Goal: Information Seeking & Learning: Check status

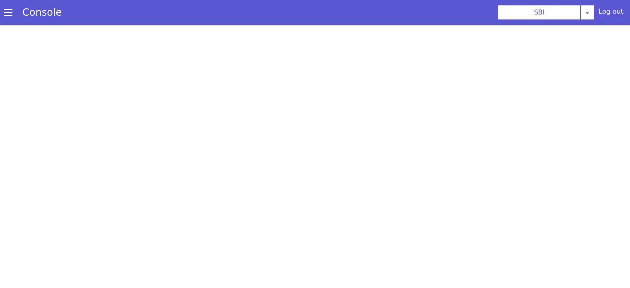
scroll to position [2, 0]
select select "TRANSFER"
select select "hi"
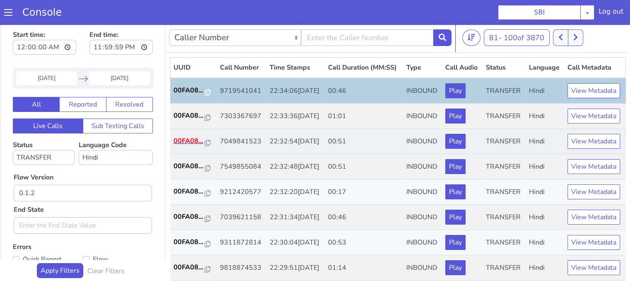
scroll to position [0, 0]
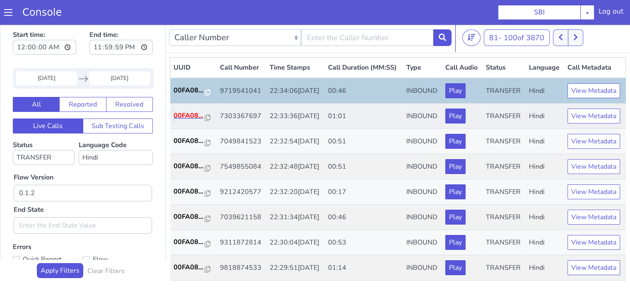
click at [191, 121] on p "00FA08..." at bounding box center [189, 116] width 31 height 10
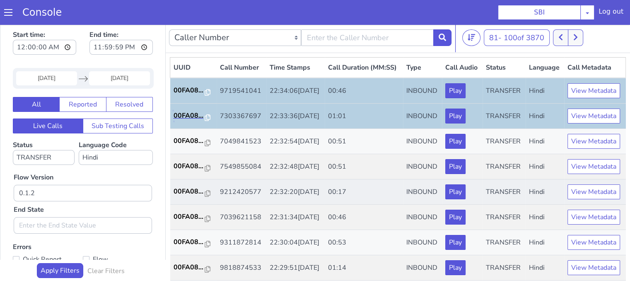
scroll to position [83, 0]
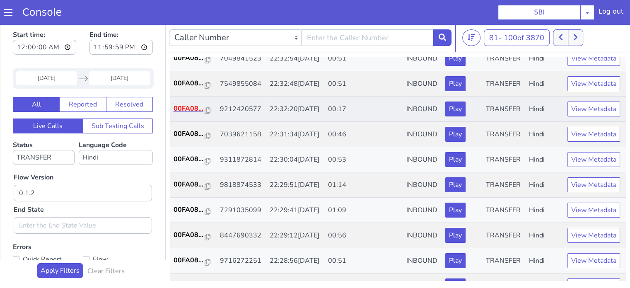
click at [186, 114] on p "00FA08..." at bounding box center [189, 109] width 31 height 10
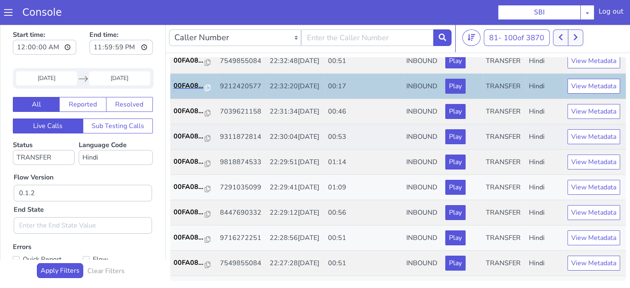
scroll to position [124, 0]
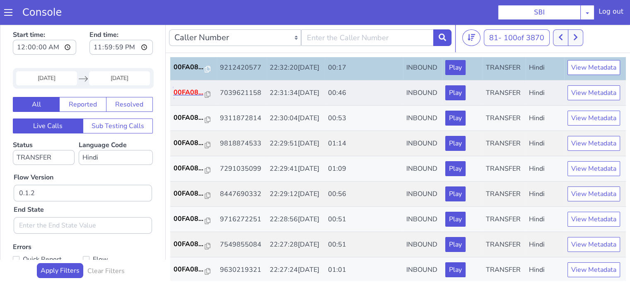
click at [176, 97] on p "00FA08..." at bounding box center [189, 92] width 31 height 10
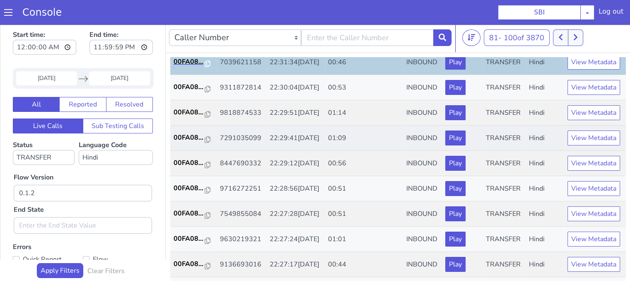
scroll to position [207, 0]
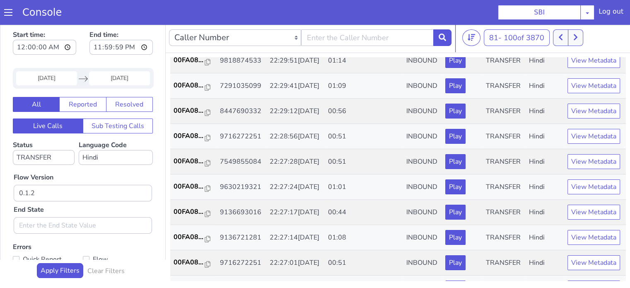
click at [201, 40] on p "00FA08..." at bounding box center [189, 35] width 31 height 10
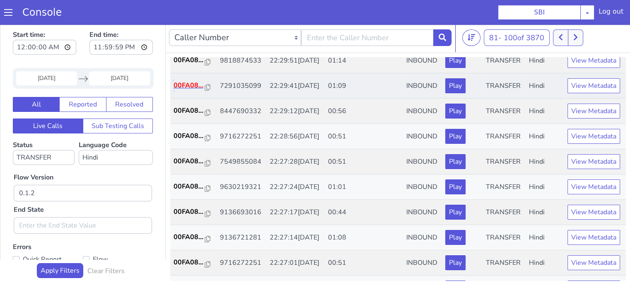
click at [177, 90] on p "00FA08..." at bounding box center [189, 85] width 31 height 10
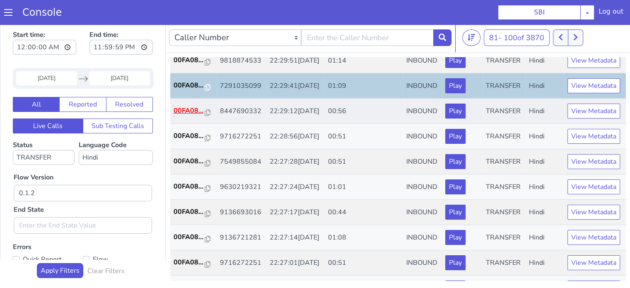
click at [190, 116] on p "00FA08..." at bounding box center [189, 111] width 31 height 10
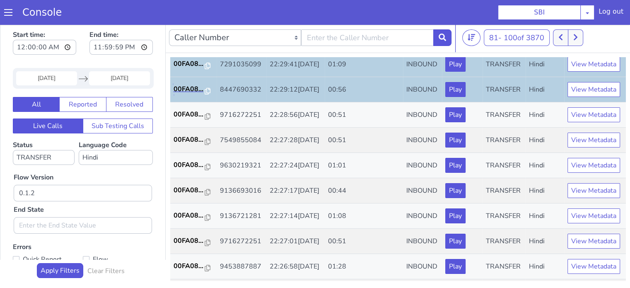
scroll to position [249, 0]
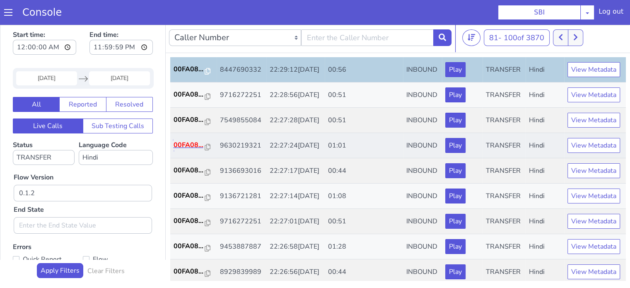
click at [198, 150] on p "00FA08..." at bounding box center [189, 145] width 31 height 10
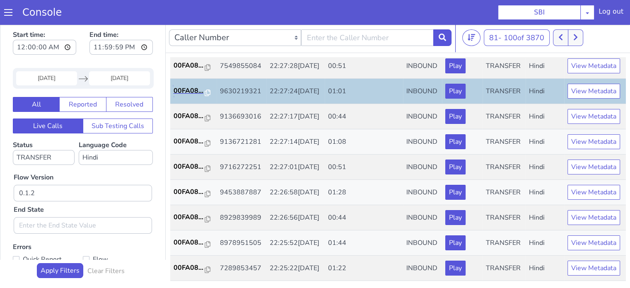
scroll to position [369, 0]
click at [187, 121] on p "00FA08..." at bounding box center [189, 116] width 31 height 10
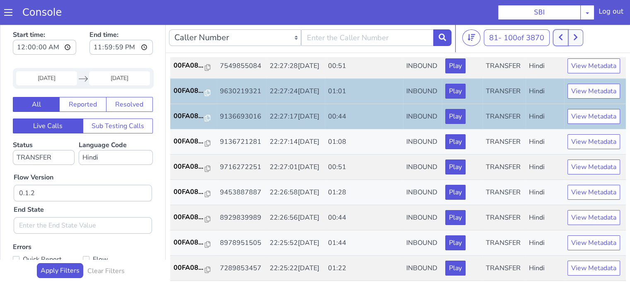
click at [561, 39] on icon at bounding box center [561, 37] width 5 height 7
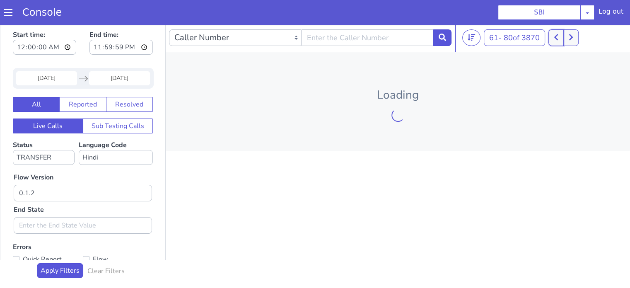
click at [561, 39] on button at bounding box center [556, 37] width 15 height 17
click at [557, 37] on icon at bounding box center [556, 37] width 4 height 6
click at [557, 36] on icon at bounding box center [556, 37] width 4 height 6
click at [47, 77] on input "09 Aug 2025" at bounding box center [46, 78] width 61 height 14
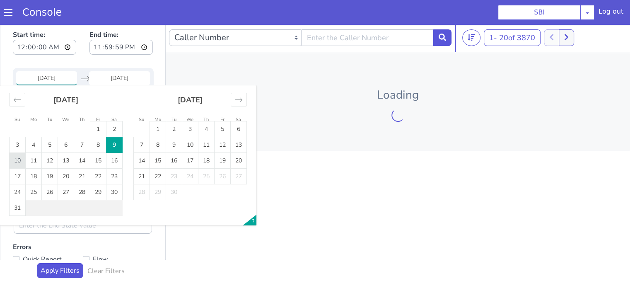
click at [19, 159] on td "10" at bounding box center [18, 161] width 16 height 16
type input "10 Aug 2025"
click at [19, 159] on td "10" at bounding box center [18, 161] width 16 height 16
type input "10 Aug 2025"
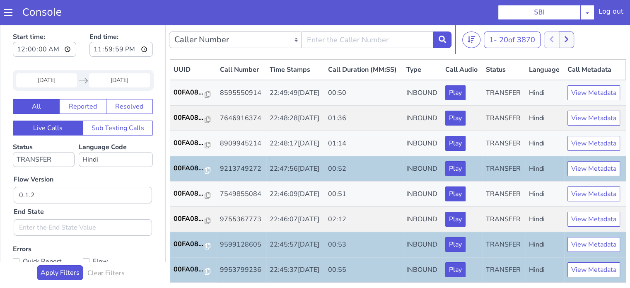
click at [60, 80] on input "10 Aug 2025" at bounding box center [46, 80] width 61 height 14
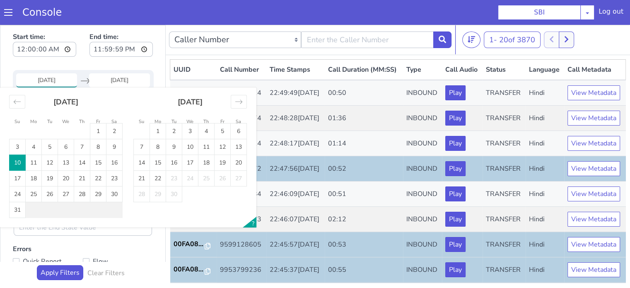
click at [16, 162] on td "10" at bounding box center [18, 163] width 16 height 16
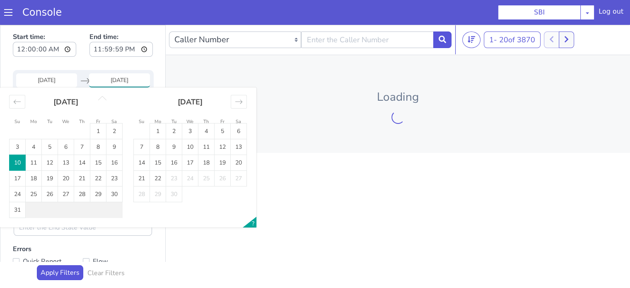
click at [16, 162] on td "10" at bounding box center [18, 163] width 16 height 16
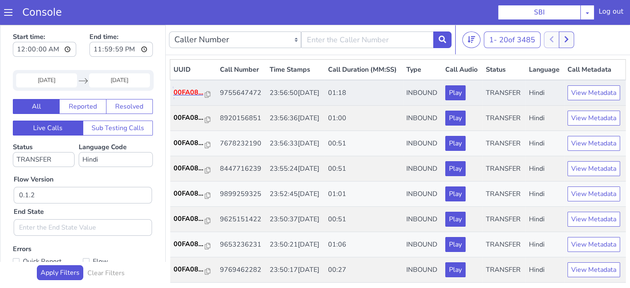
click at [193, 97] on p "00FA08..." at bounding box center [189, 92] width 31 height 10
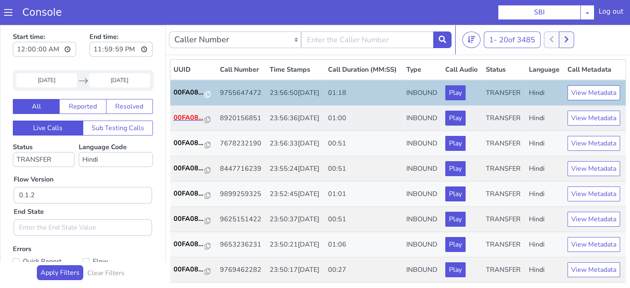
click at [182, 123] on p "00FA08..." at bounding box center [189, 118] width 31 height 10
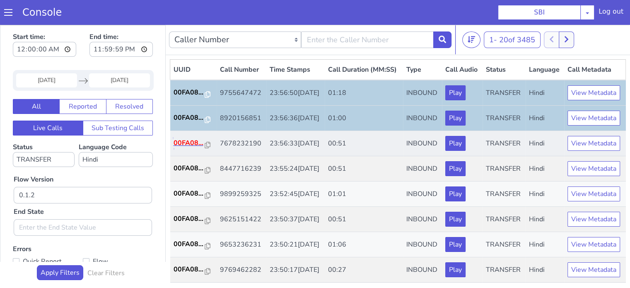
click at [193, 148] on p "00FA08..." at bounding box center [189, 143] width 31 height 10
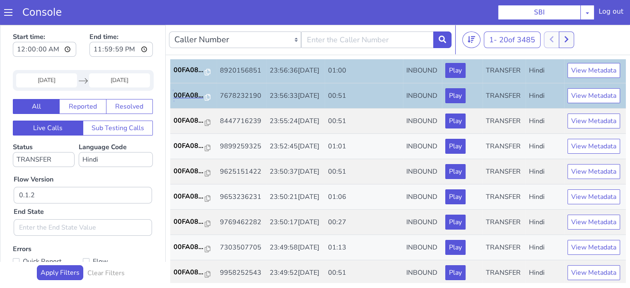
scroll to position [83, 0]
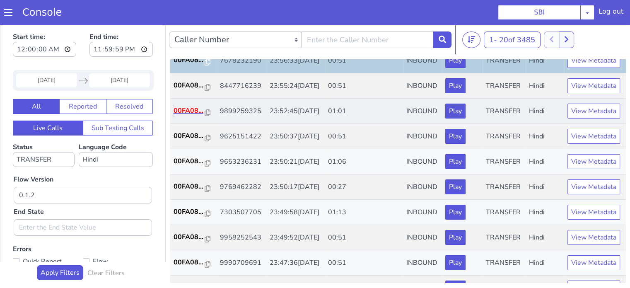
click at [179, 116] on p "00FA08..." at bounding box center [189, 111] width 31 height 10
